Goal: Task Accomplishment & Management: Manage account settings

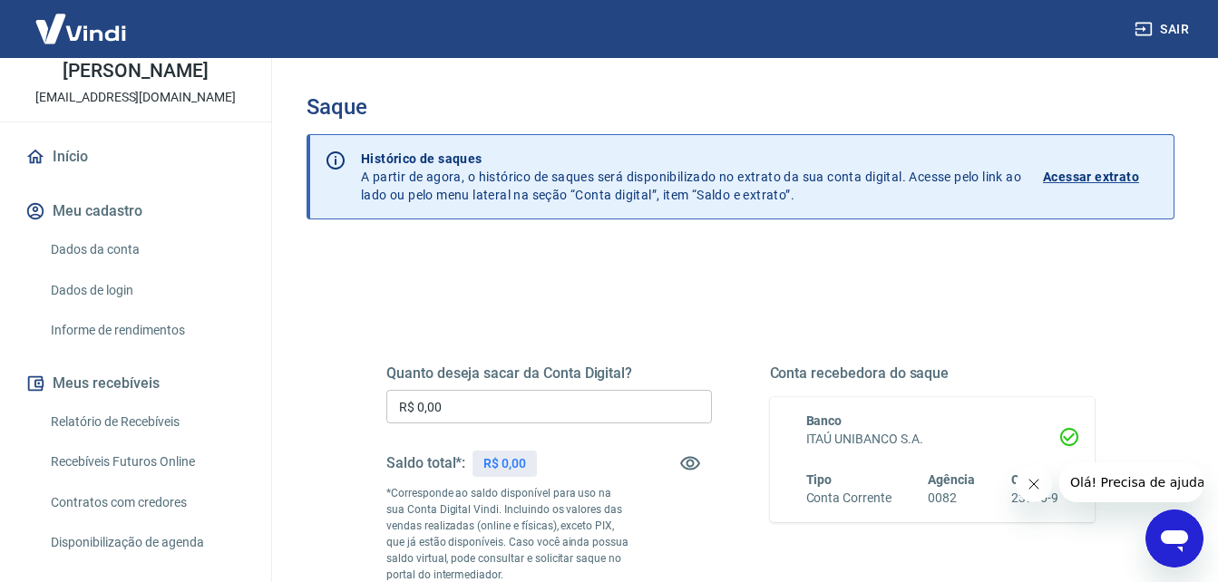
scroll to position [365, 0]
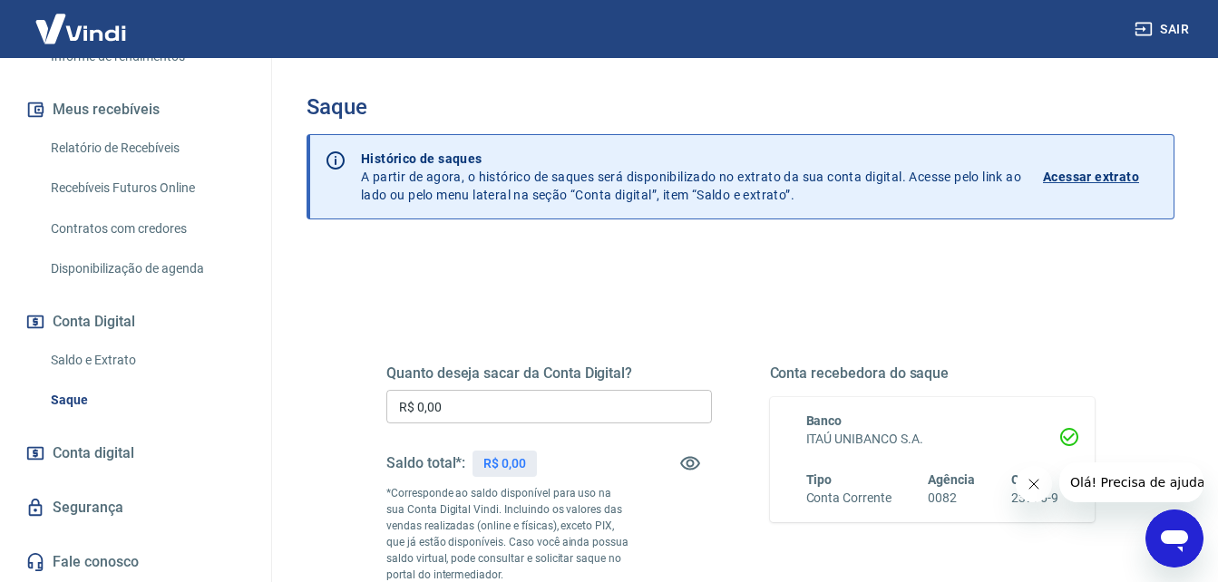
click at [78, 371] on link "Saldo e Extrato" at bounding box center [147, 360] width 206 height 37
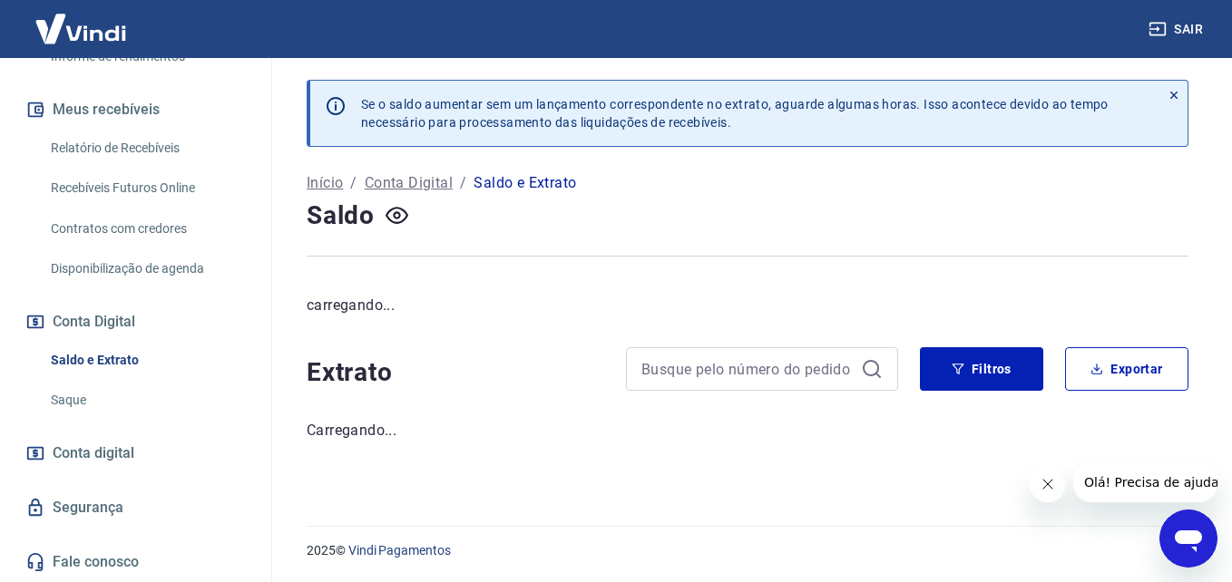
click at [74, 398] on link "Saque" at bounding box center [147, 400] width 206 height 37
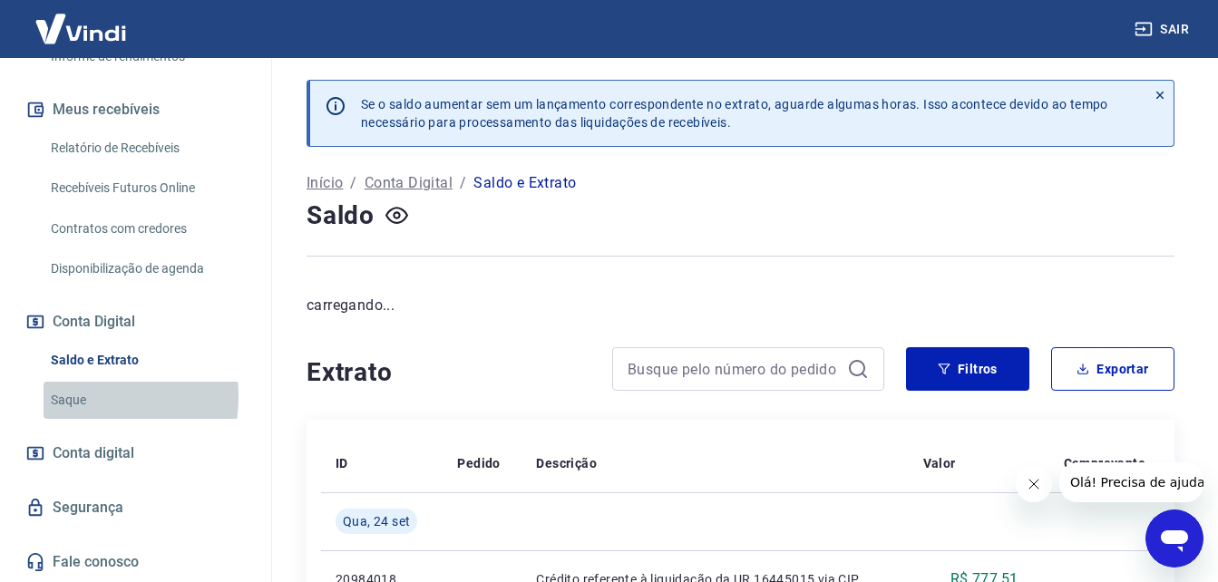
click at [60, 396] on link "Saque" at bounding box center [147, 400] width 206 height 37
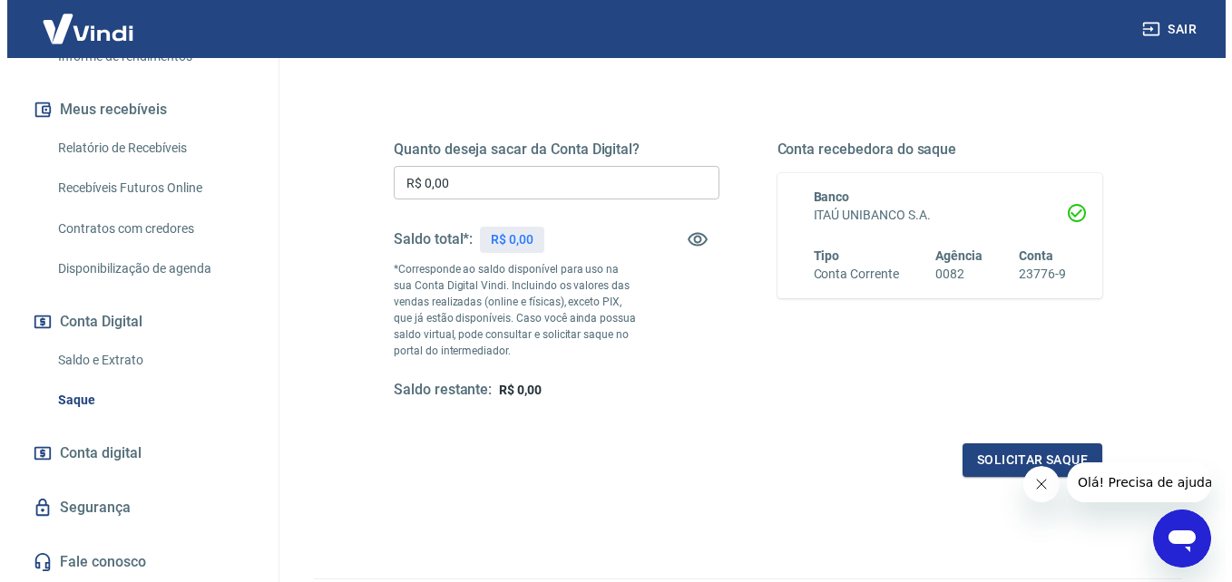
scroll to position [181, 0]
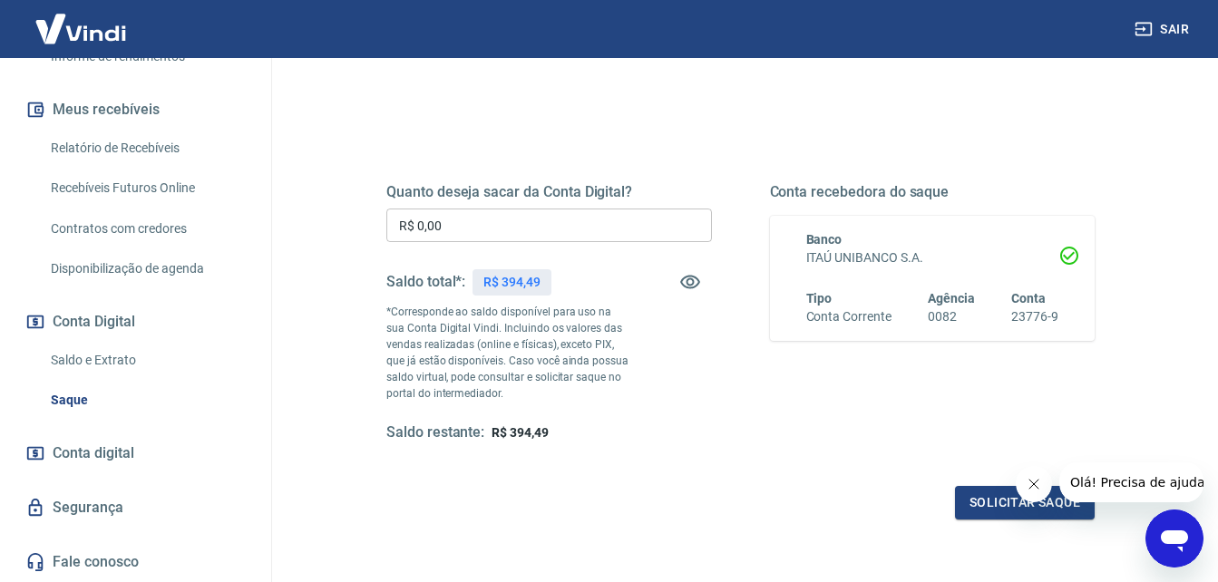
click at [454, 233] on input "R$ 0,00" at bounding box center [549, 226] width 326 height 34
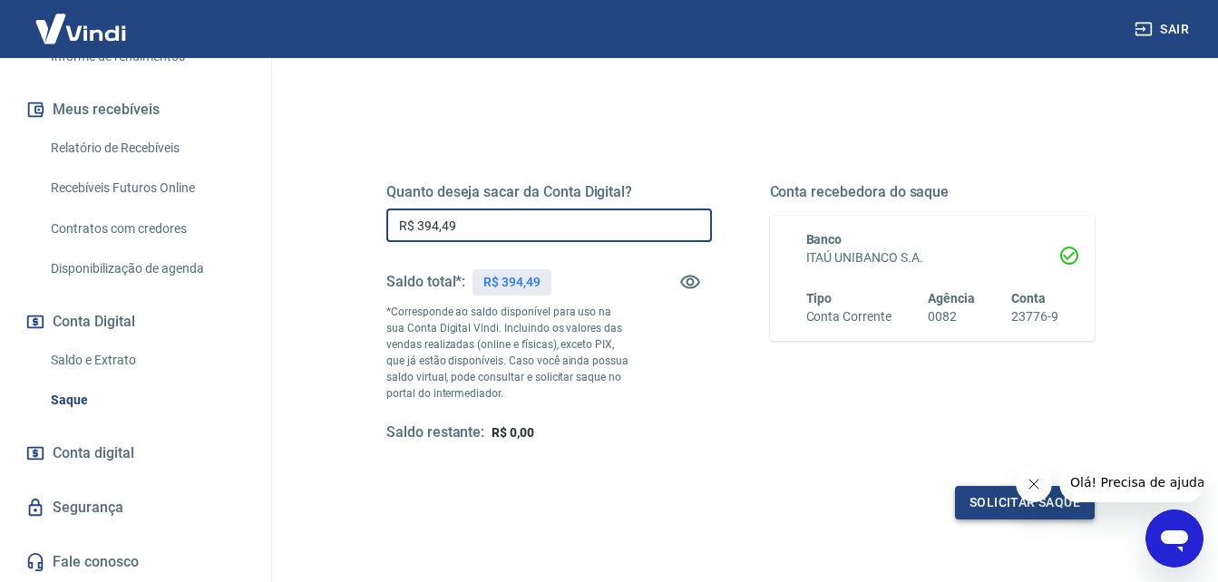
type input "R$ 394,49"
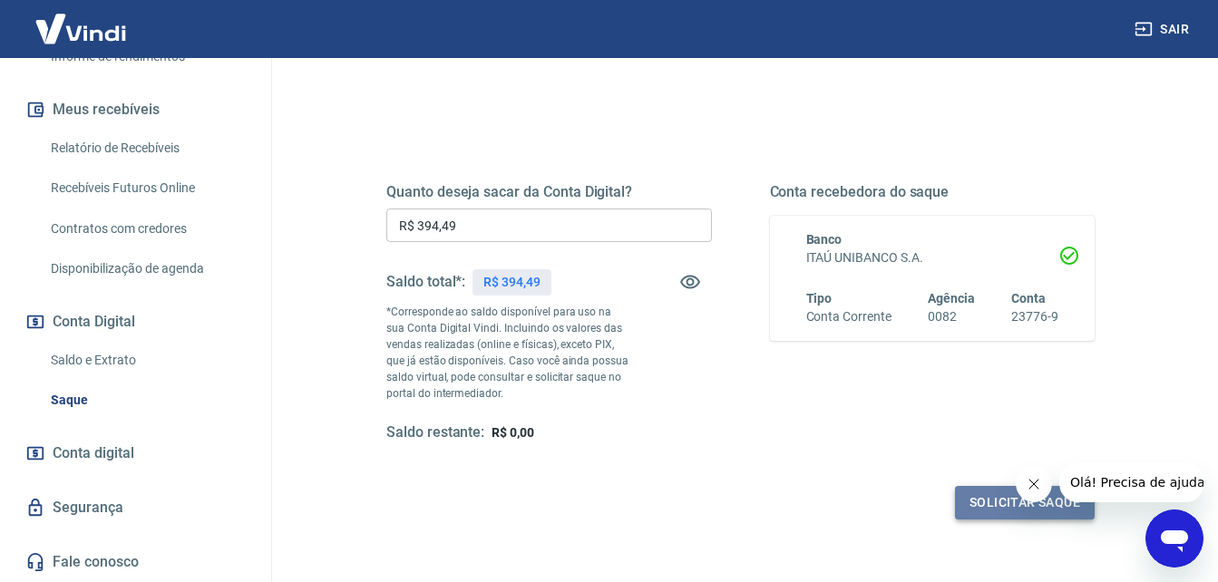
click at [1002, 499] on button "Solicitar saque" at bounding box center [1025, 503] width 140 height 34
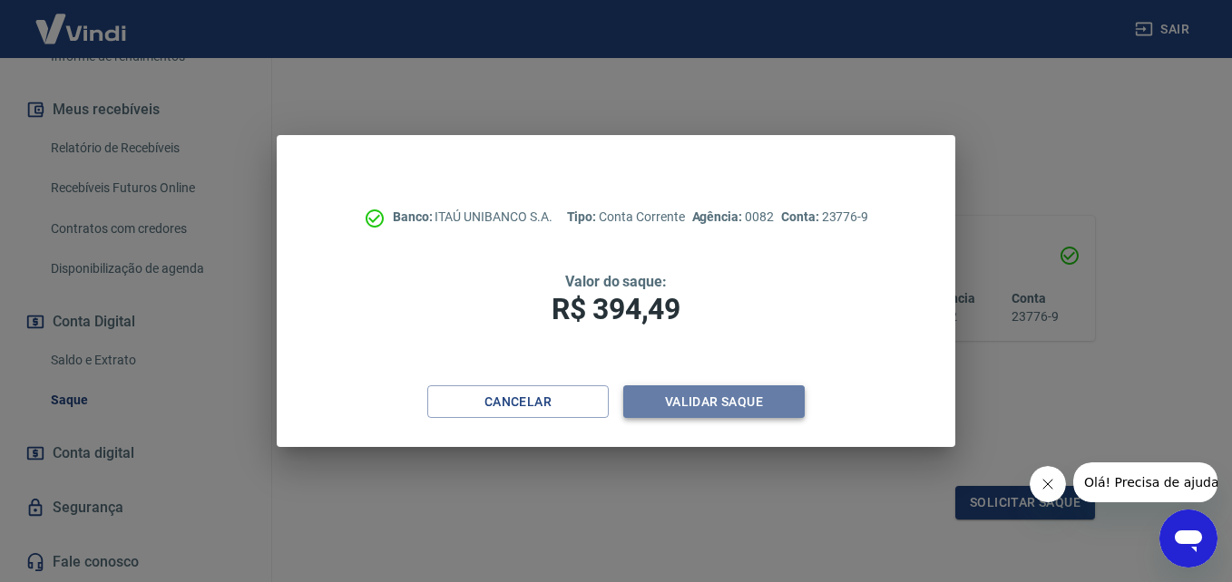
click at [718, 399] on button "Validar saque" at bounding box center [713, 403] width 181 height 34
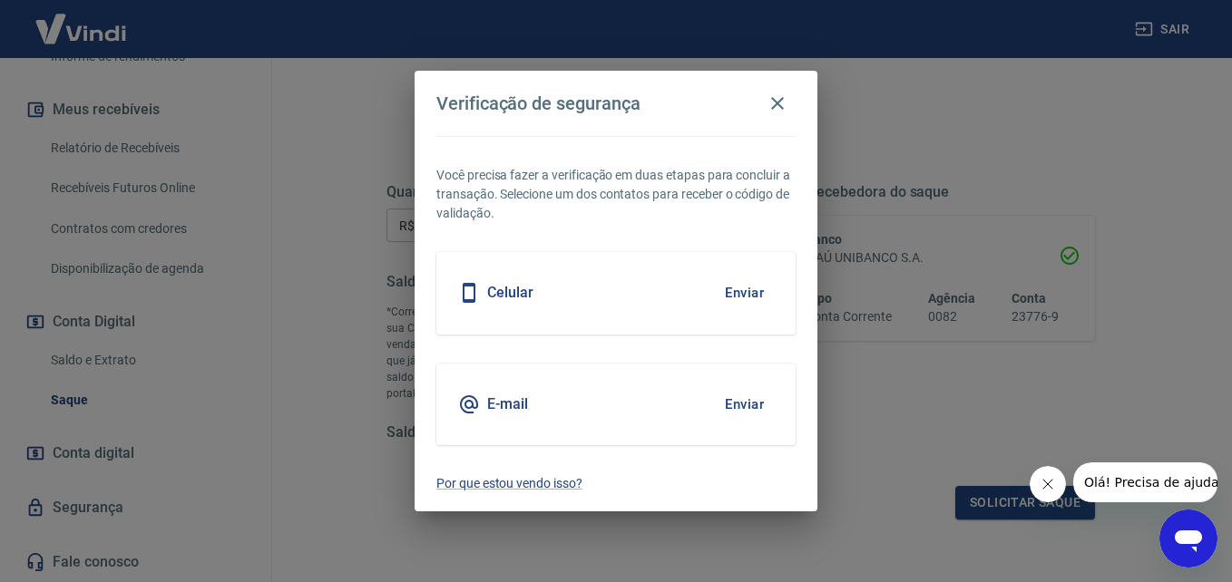
click at [748, 407] on button "Enviar" at bounding box center [744, 405] width 59 height 38
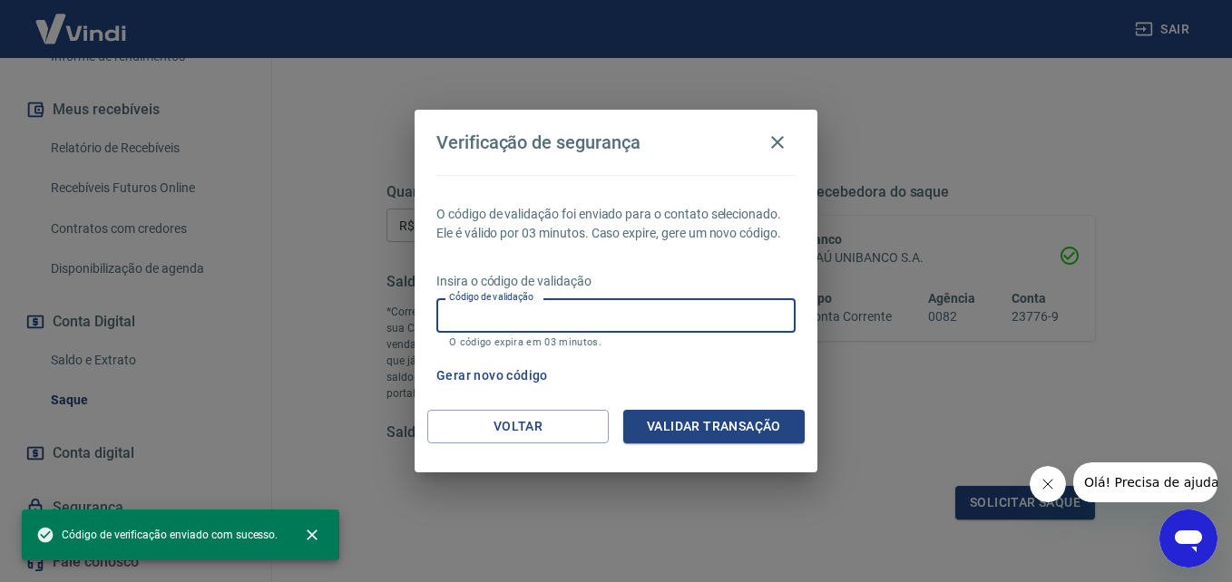
click at [537, 318] on input "Código de validação" at bounding box center [615, 315] width 359 height 34
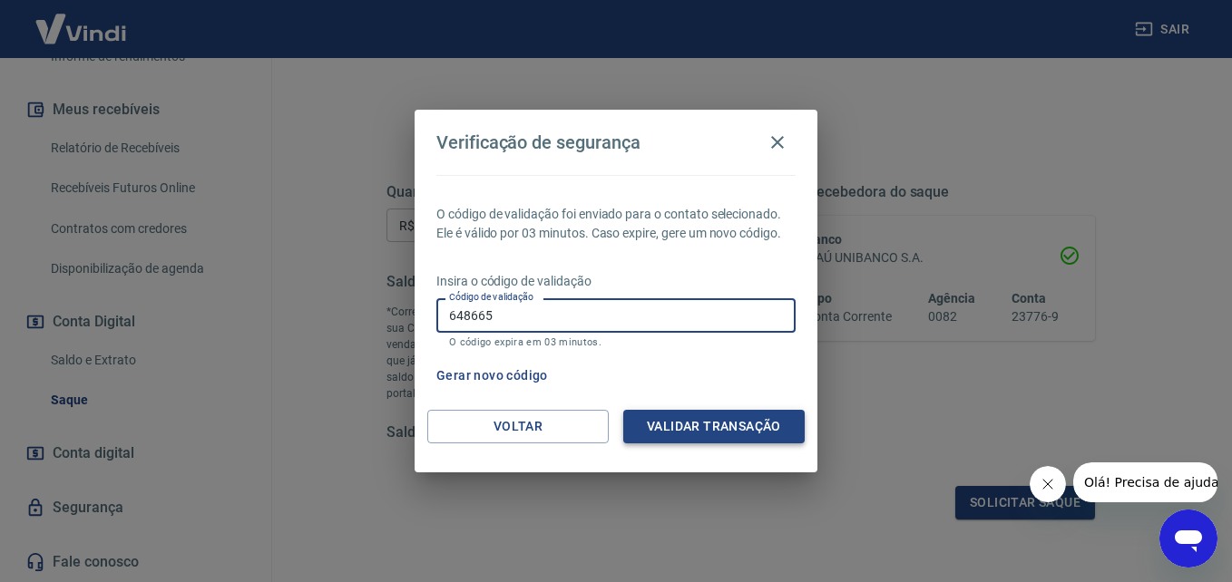
type input "648665"
click at [718, 415] on button "Validar transação" at bounding box center [713, 427] width 181 height 34
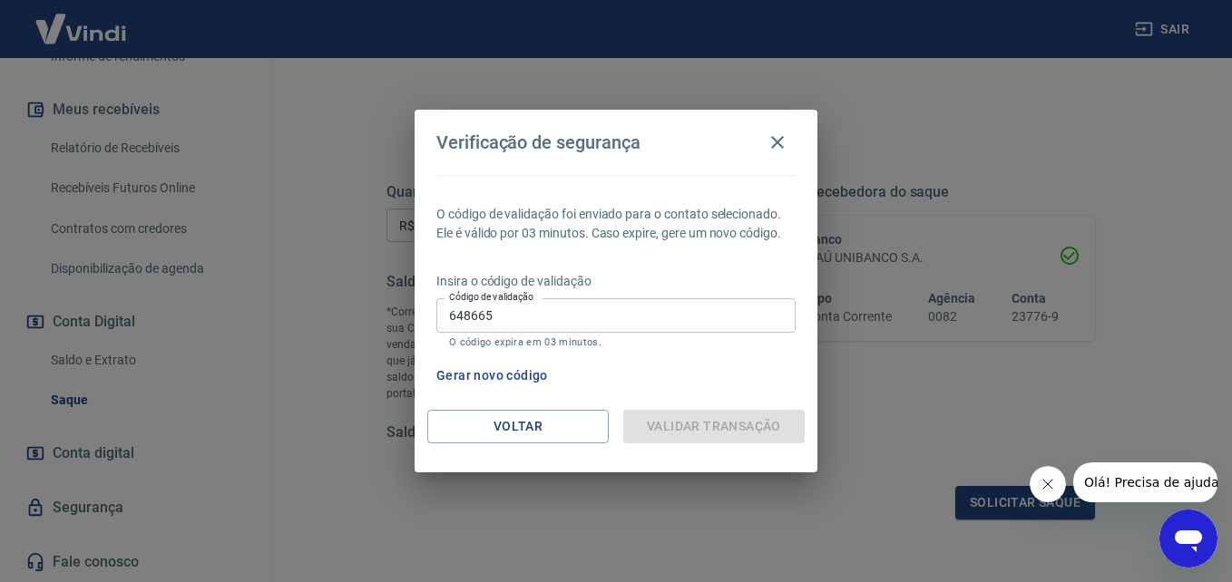
click at [1046, 479] on icon "Fechar mensagem da empresa" at bounding box center [1047, 484] width 15 height 15
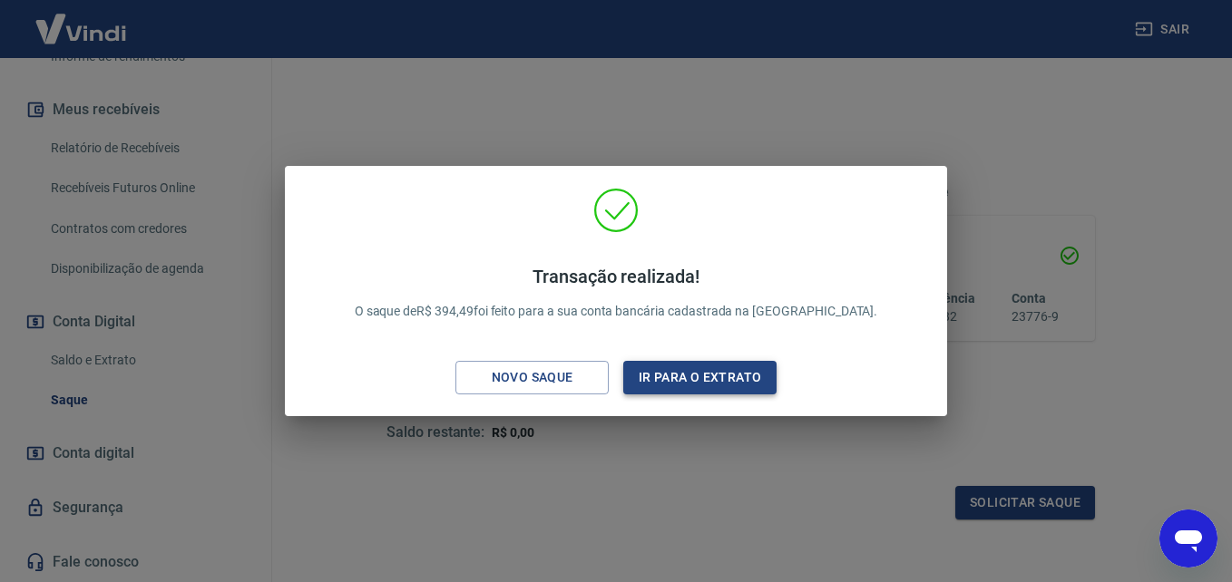
click at [683, 384] on button "Ir para o extrato" at bounding box center [699, 378] width 153 height 34
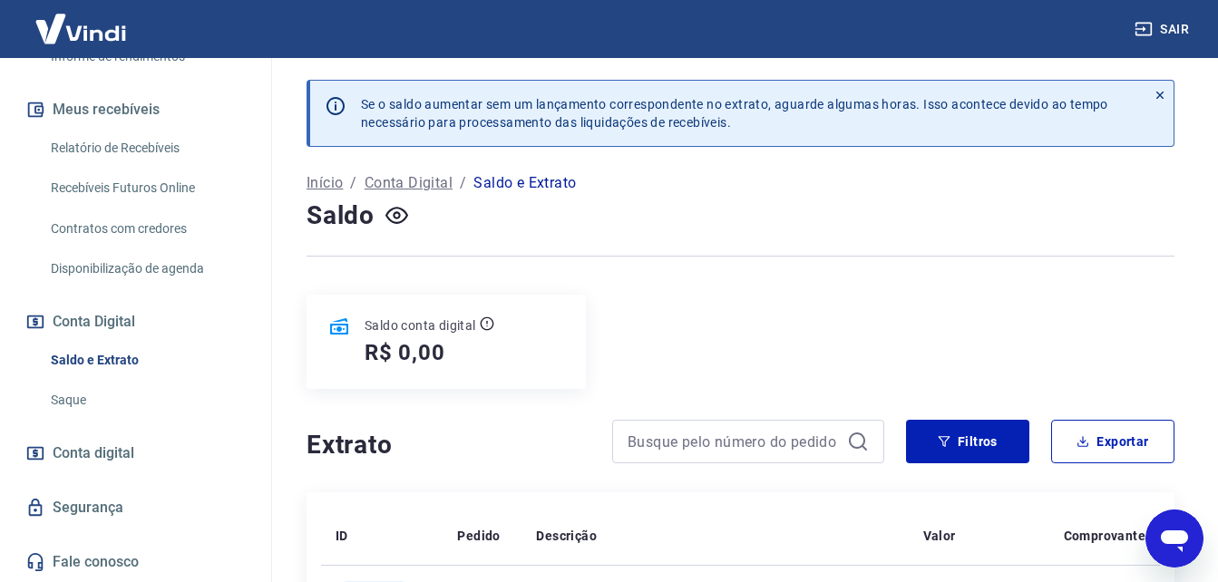
scroll to position [274, 0]
